Goal: Navigation & Orientation: Find specific page/section

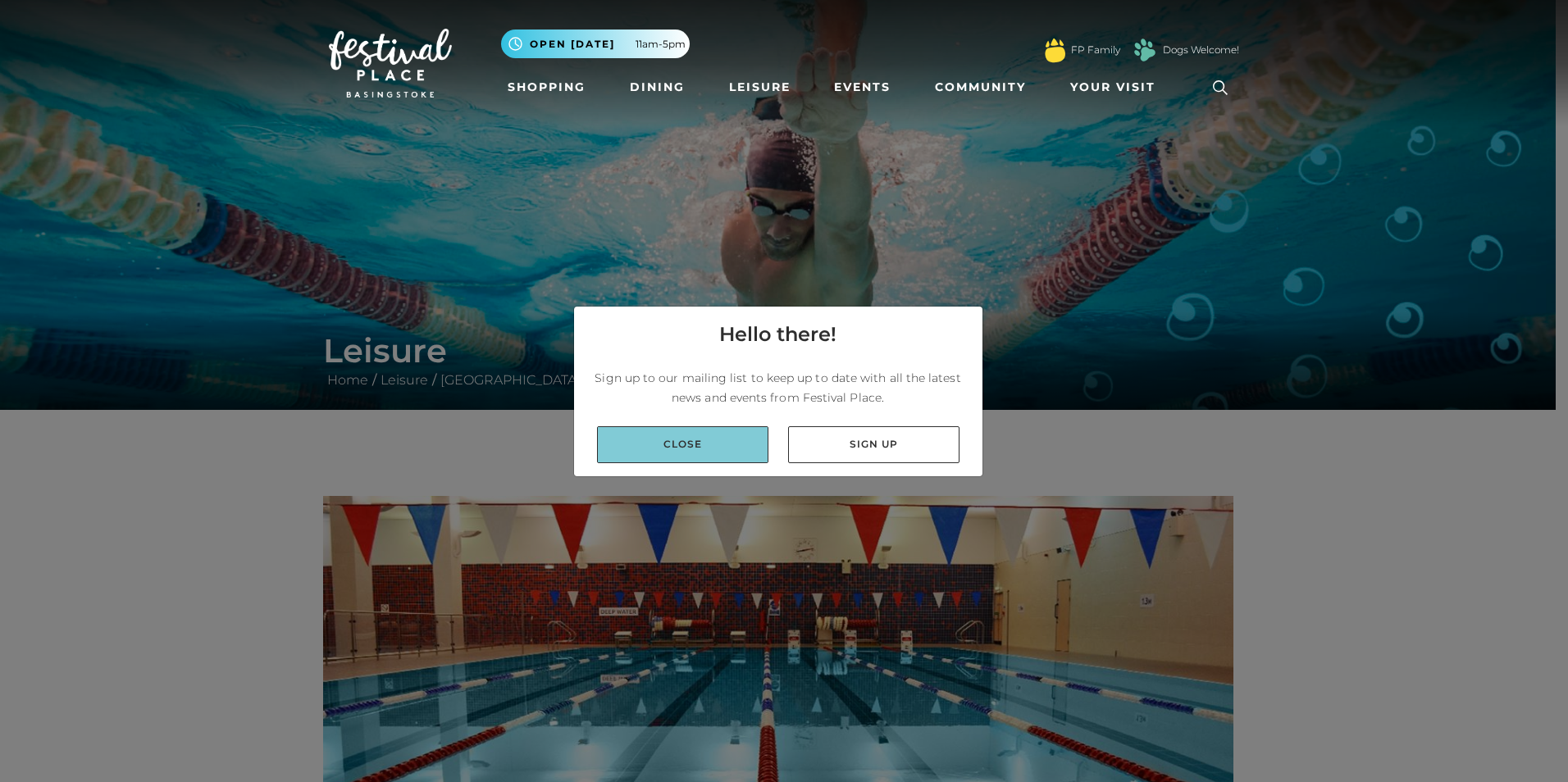
click at [704, 442] on link "Close" at bounding box center [682, 445] width 171 height 37
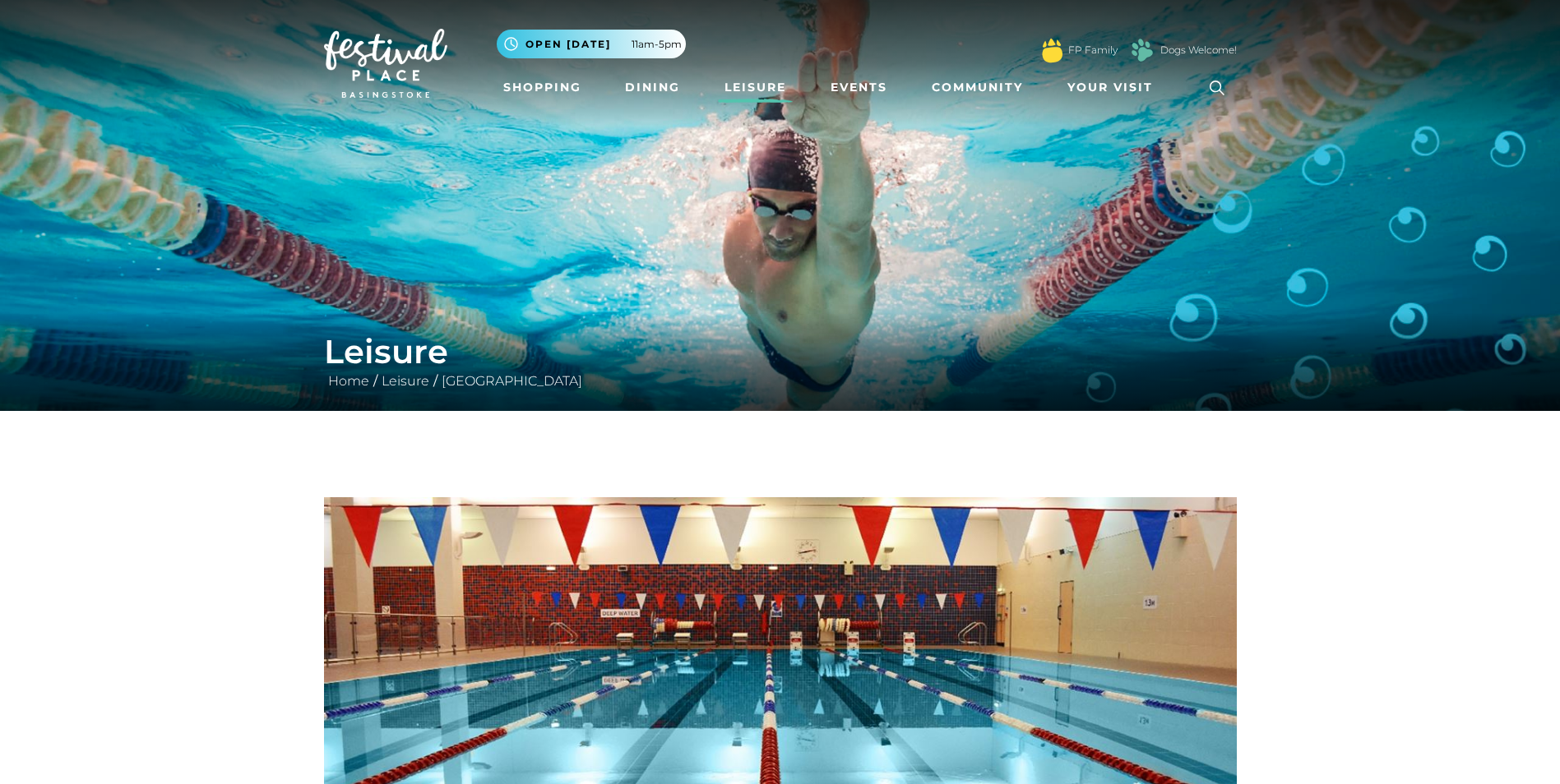
click at [750, 81] on link "Leisure" at bounding box center [756, 87] width 75 height 30
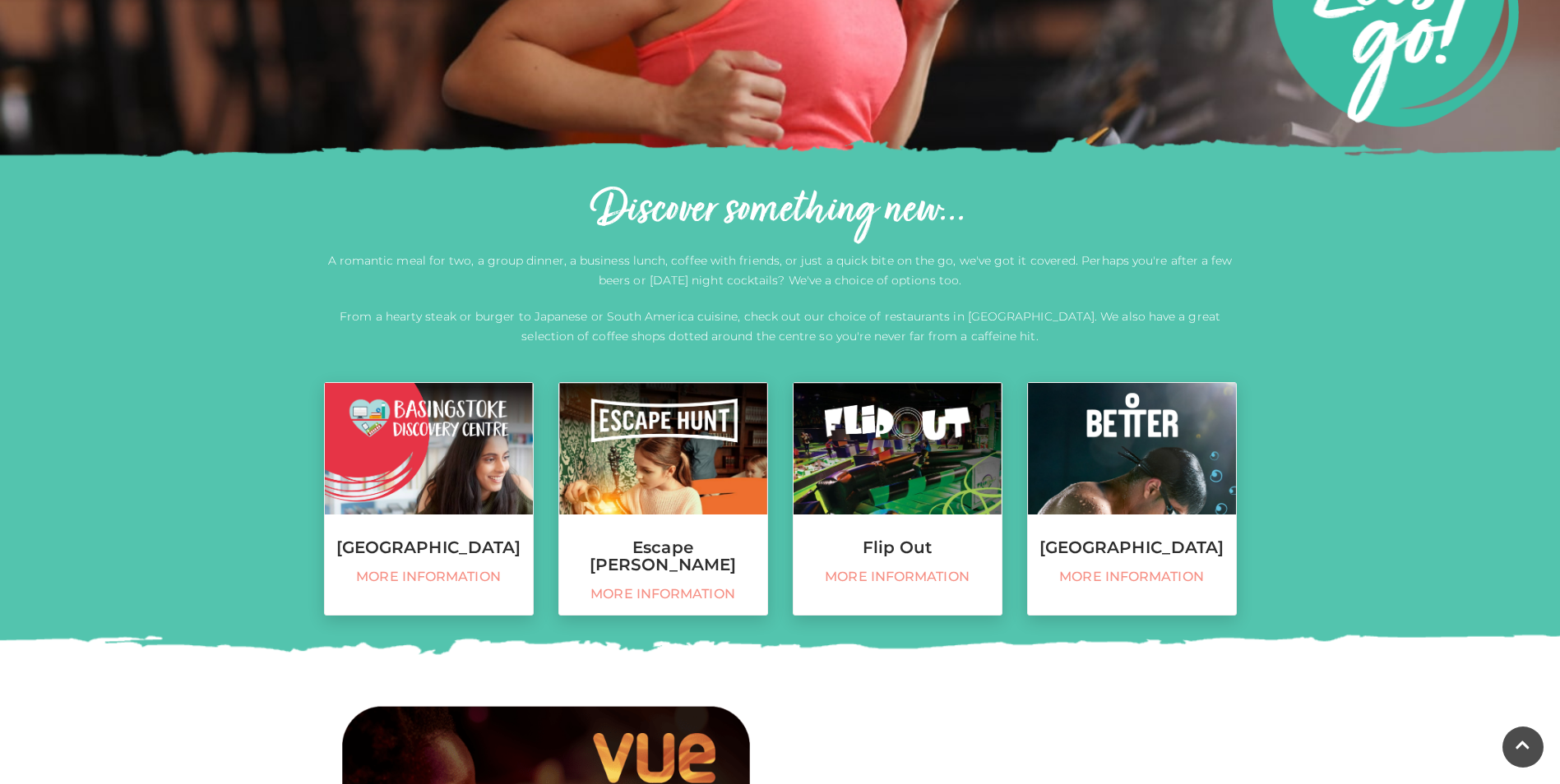
scroll to position [493, 0]
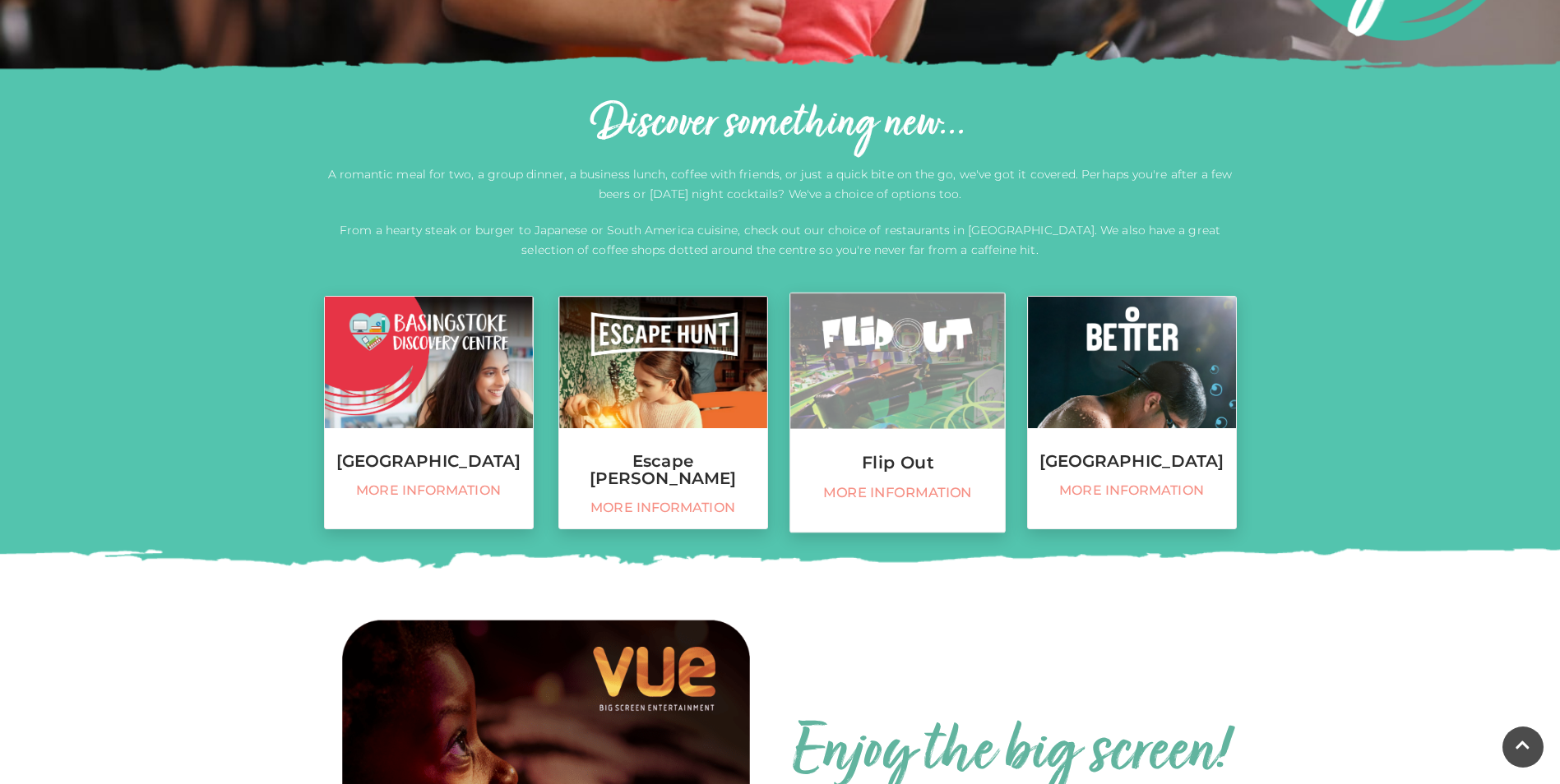
click at [914, 476] on link "Flip Out More information" at bounding box center [897, 412] width 216 height 241
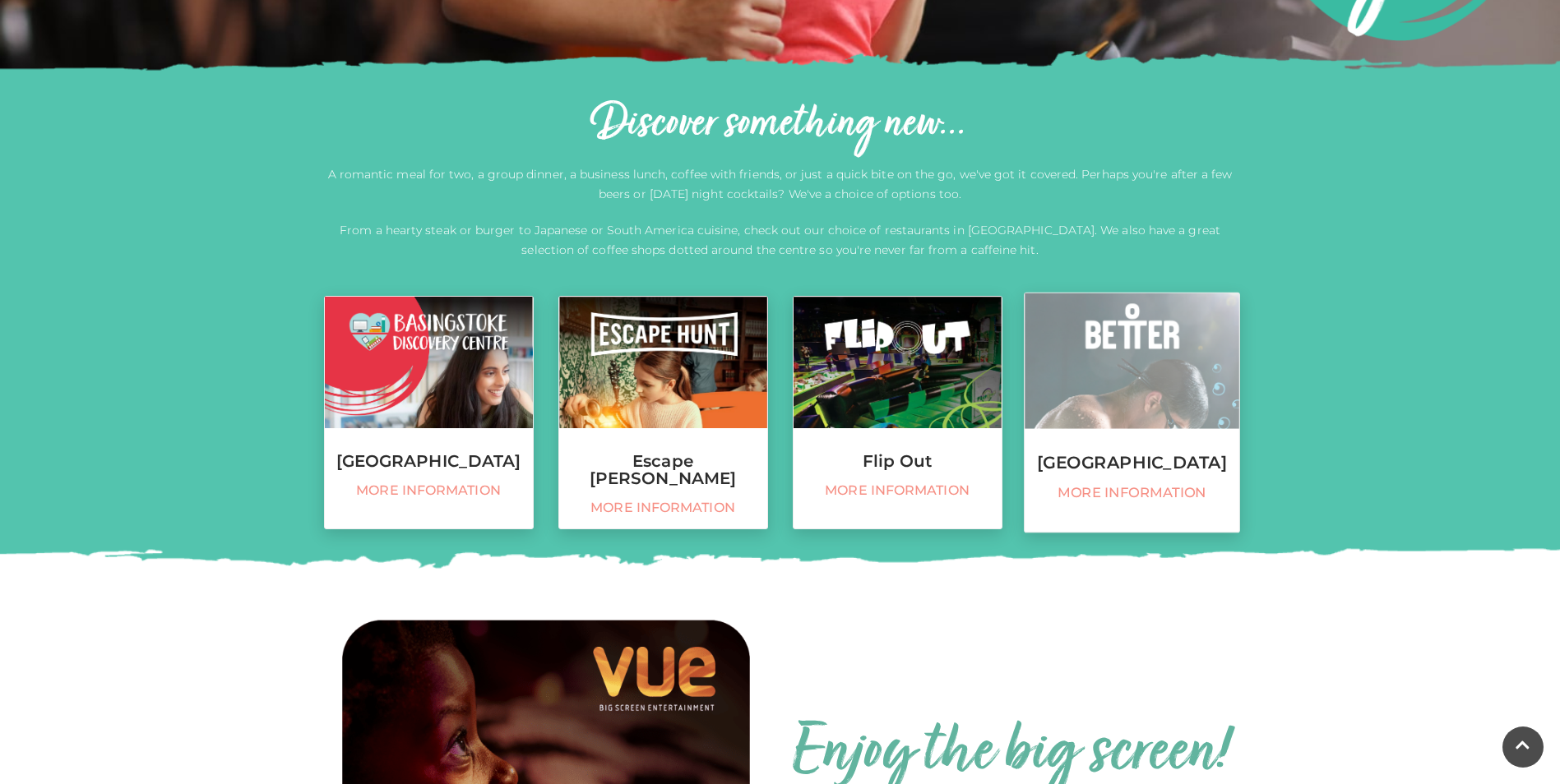
click at [1110, 495] on link "Basingstoke Sports Centre More information" at bounding box center [1132, 412] width 216 height 241
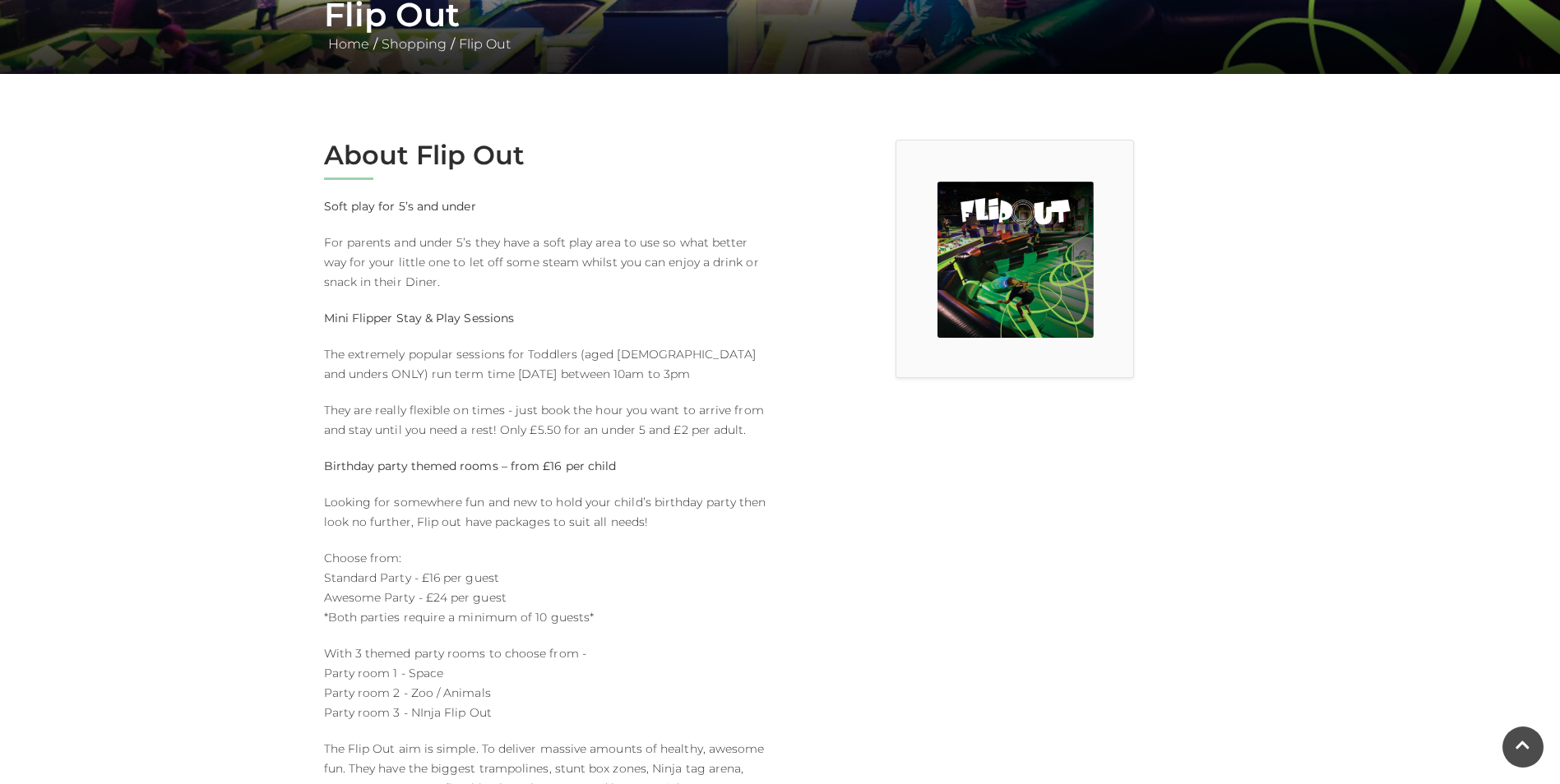
scroll to position [329, 0]
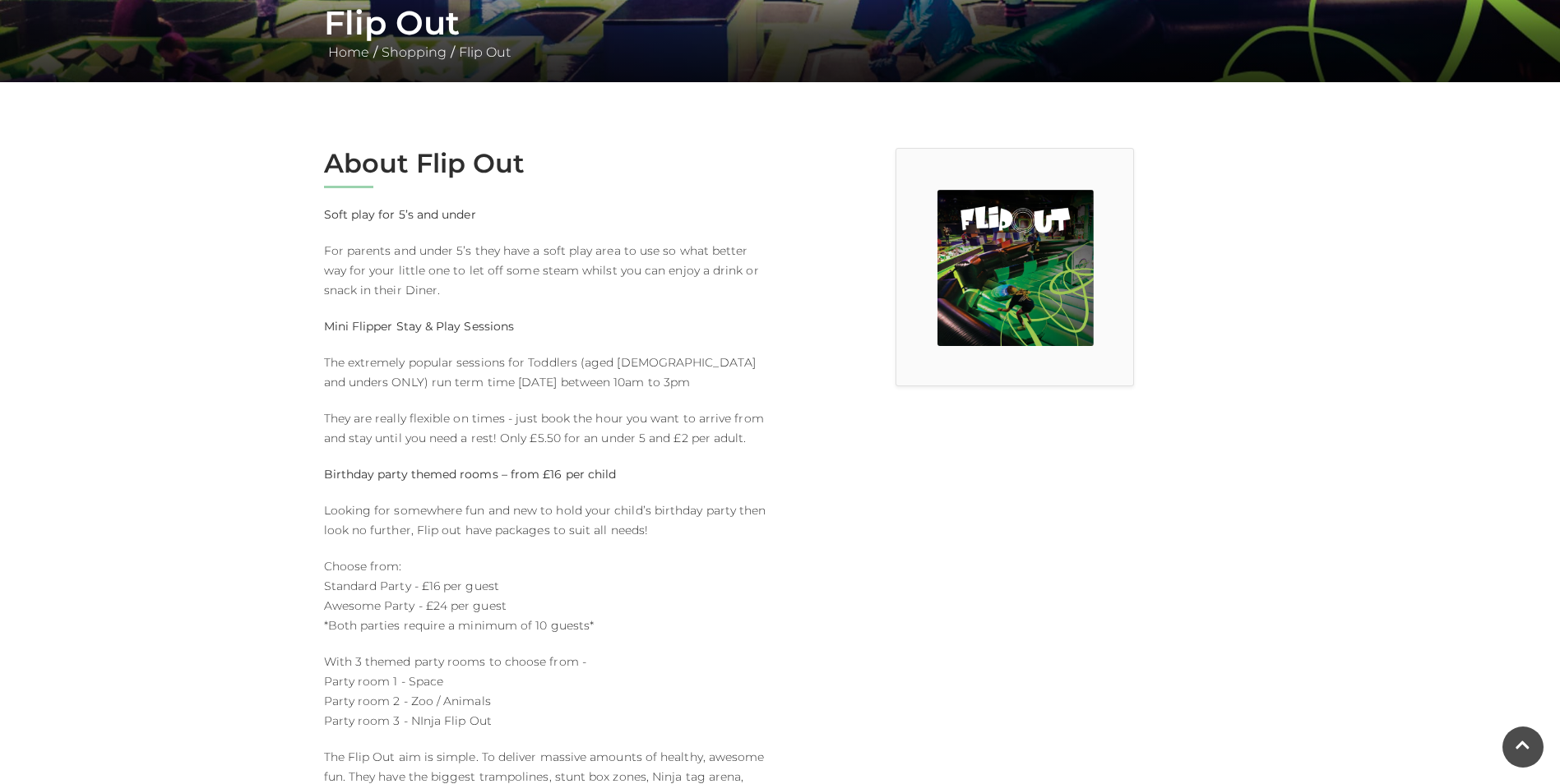
click at [1005, 289] on img at bounding box center [1016, 268] width 156 height 156
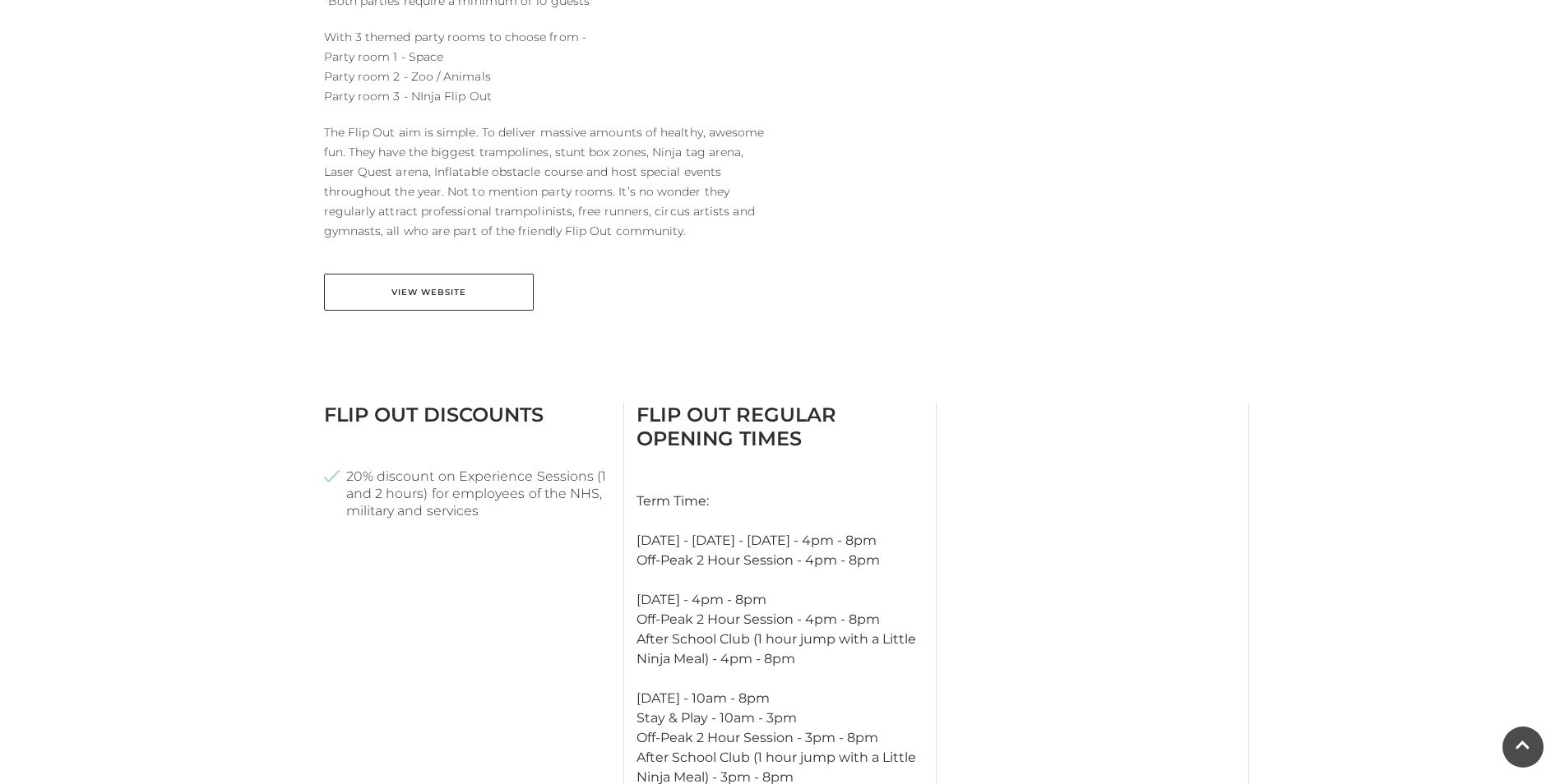
scroll to position [987, 0]
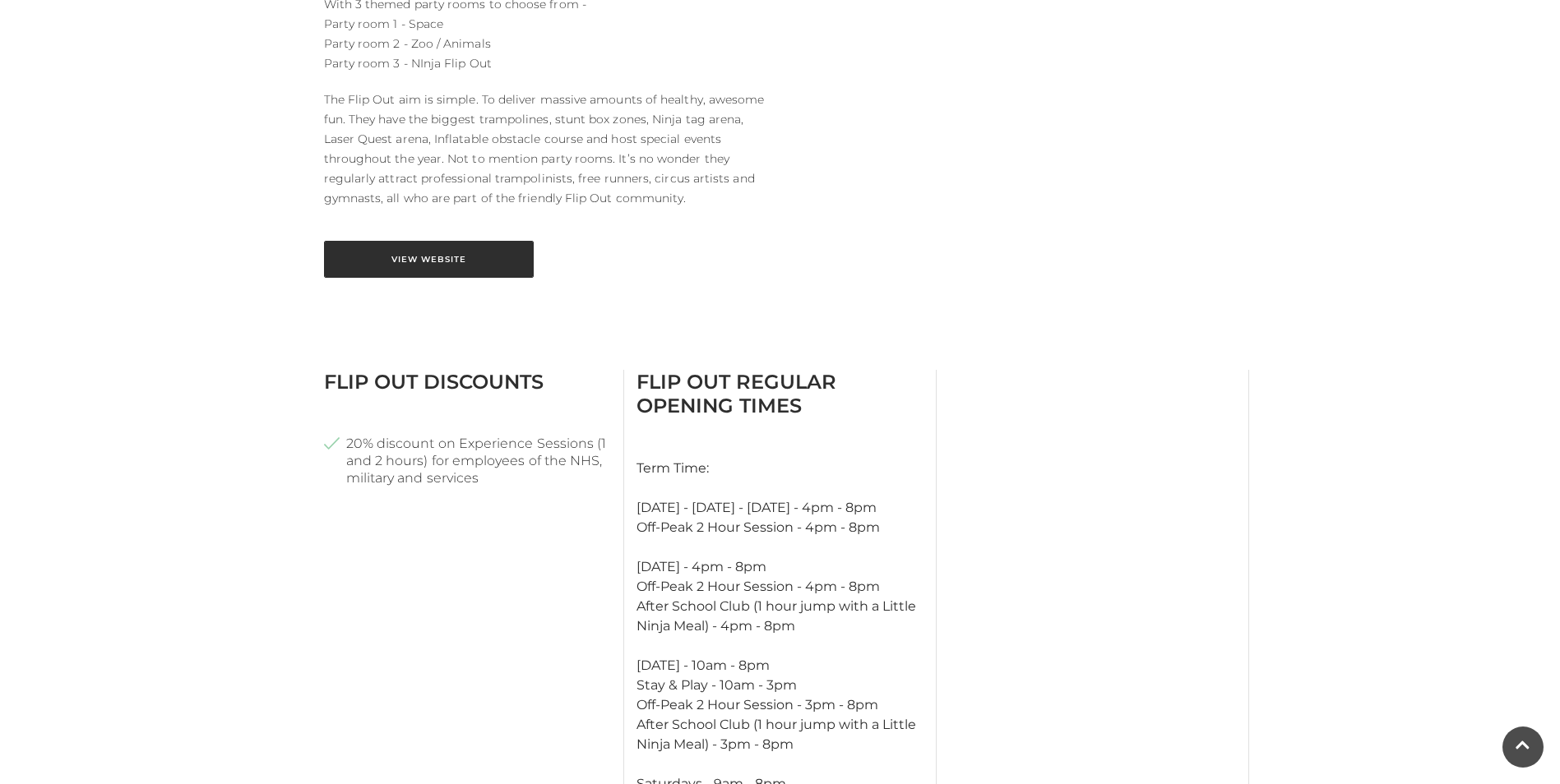
click at [468, 248] on link "View Website" at bounding box center [428, 260] width 210 height 37
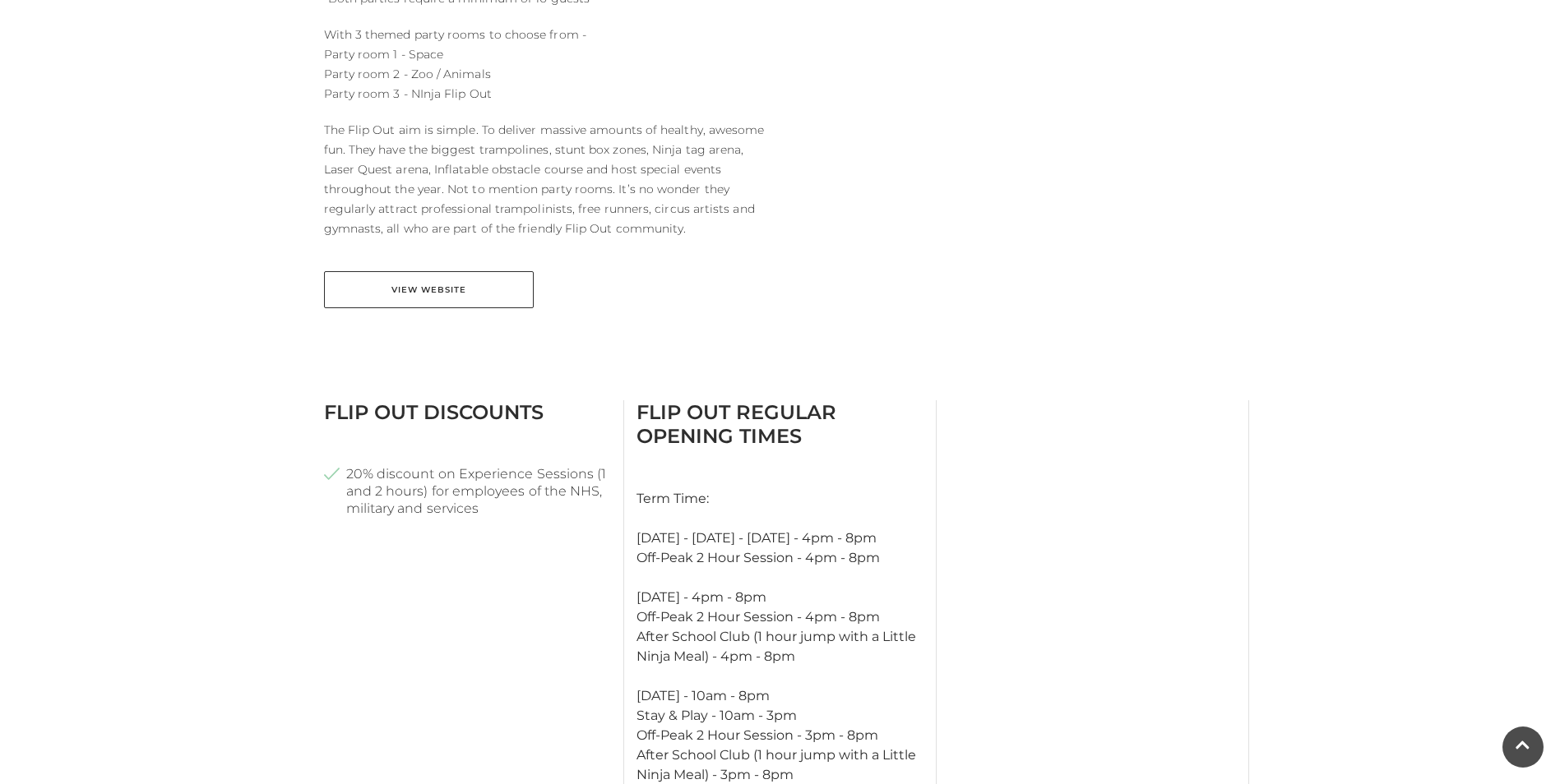
scroll to position [905, 0]
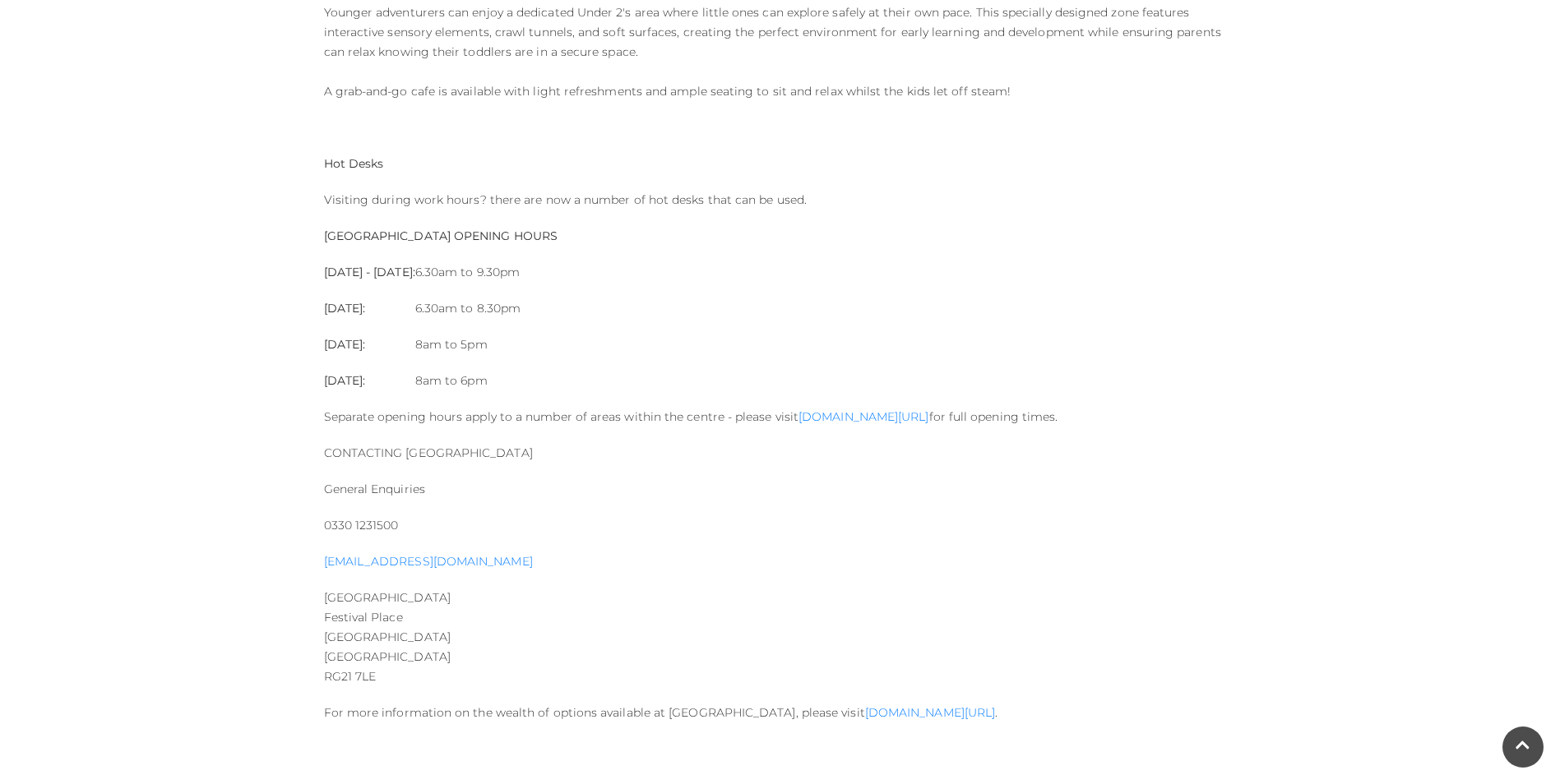
scroll to position [1727, 0]
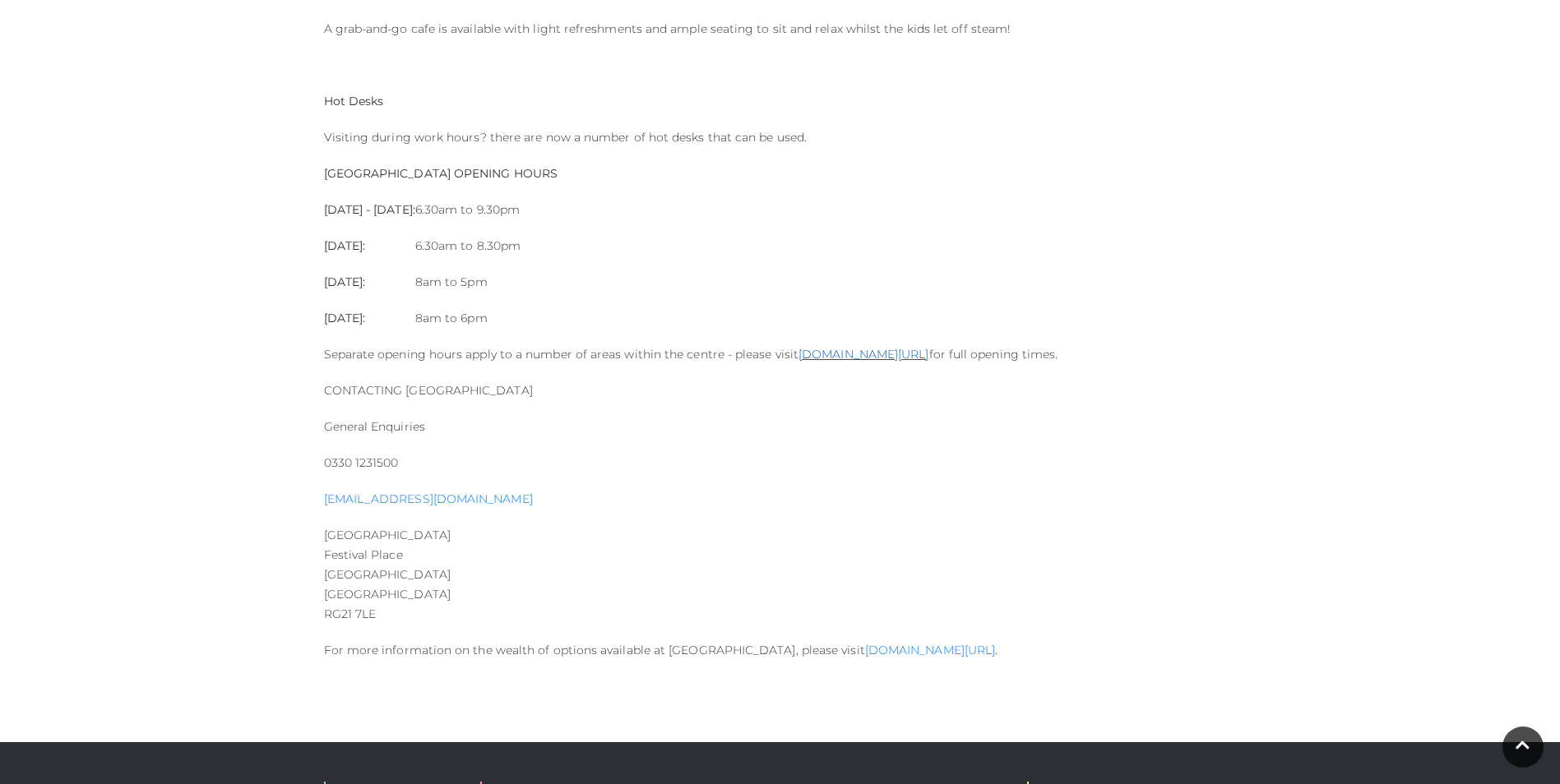
click at [836, 357] on link "[DOMAIN_NAME][URL]" at bounding box center [863, 354] width 130 height 15
